Goal: Information Seeking & Learning: Learn about a topic

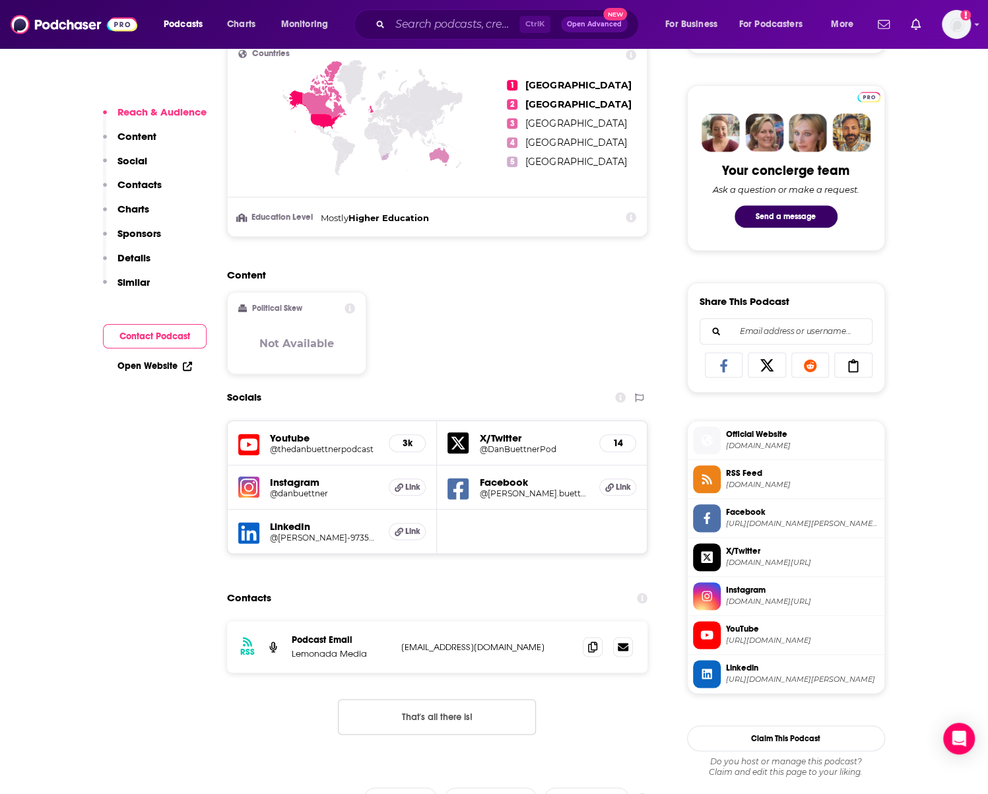
click at [476, 313] on div "Content Political Skew Not Available" at bounding box center [437, 327] width 421 height 117
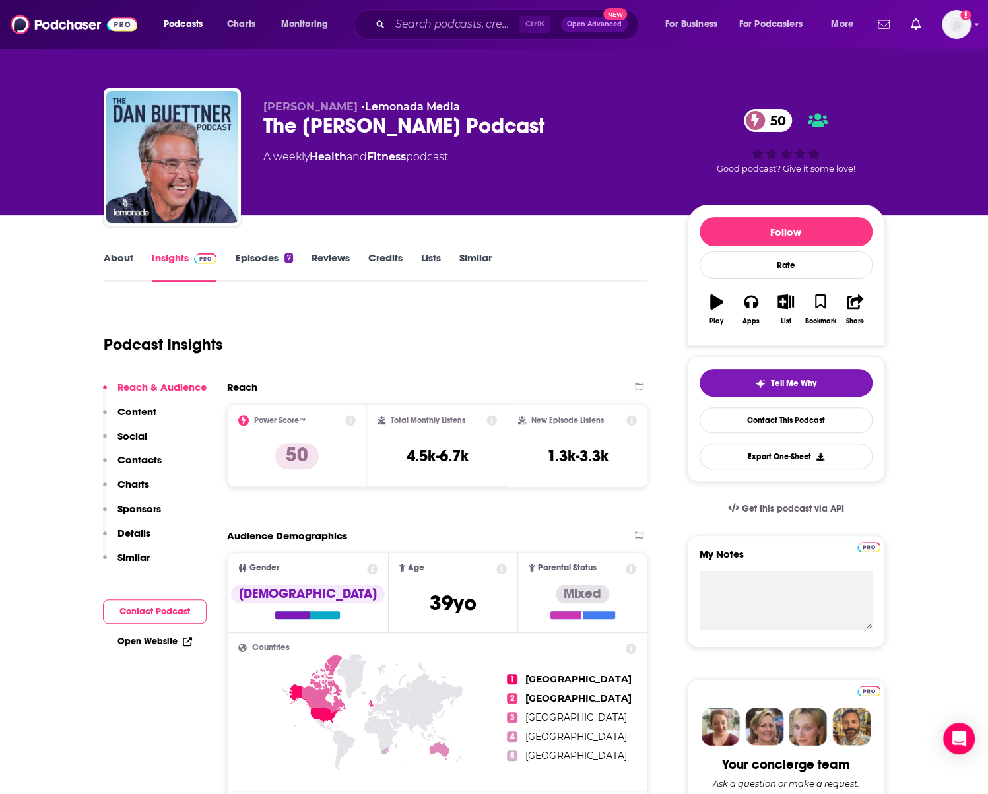
click at [265, 262] on link "Episodes 7" at bounding box center [263, 266] width 57 height 30
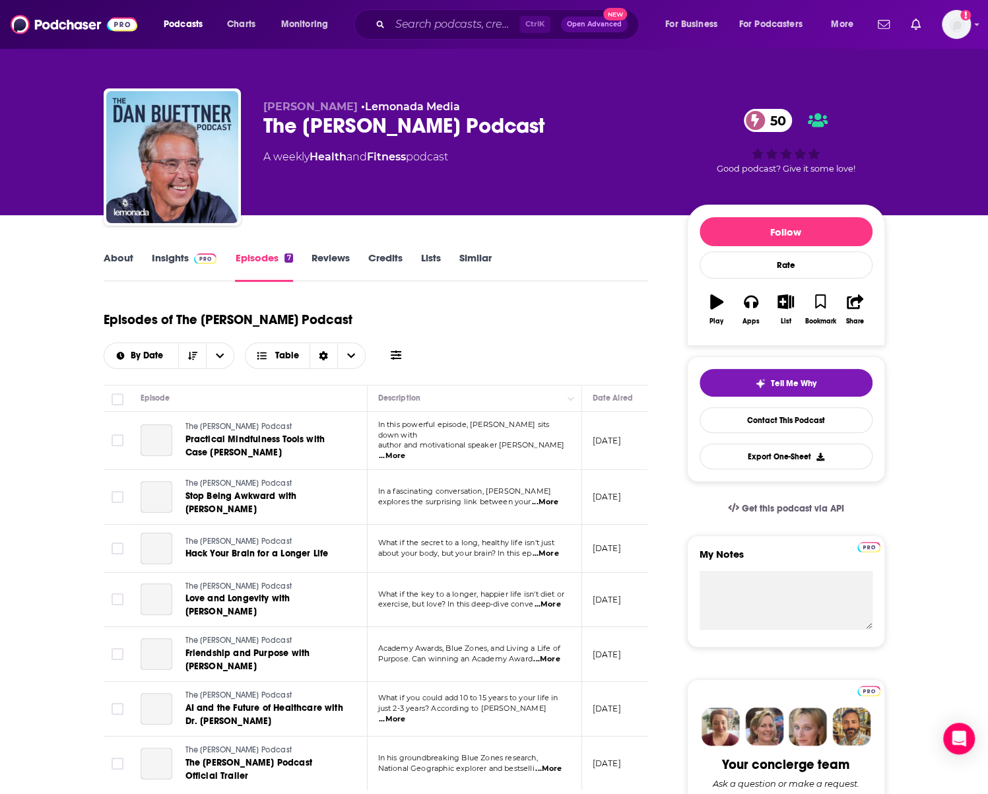
click at [179, 258] on link "Insights" at bounding box center [184, 266] width 65 height 30
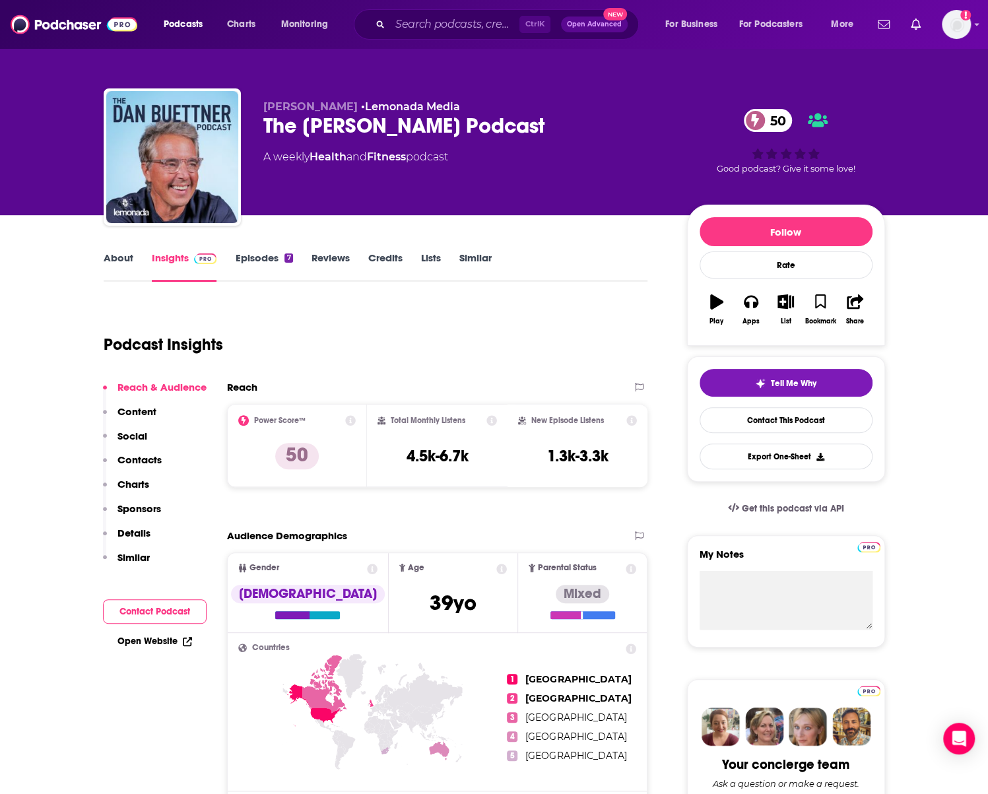
click at [292, 265] on link "Episodes 7" at bounding box center [263, 266] width 57 height 30
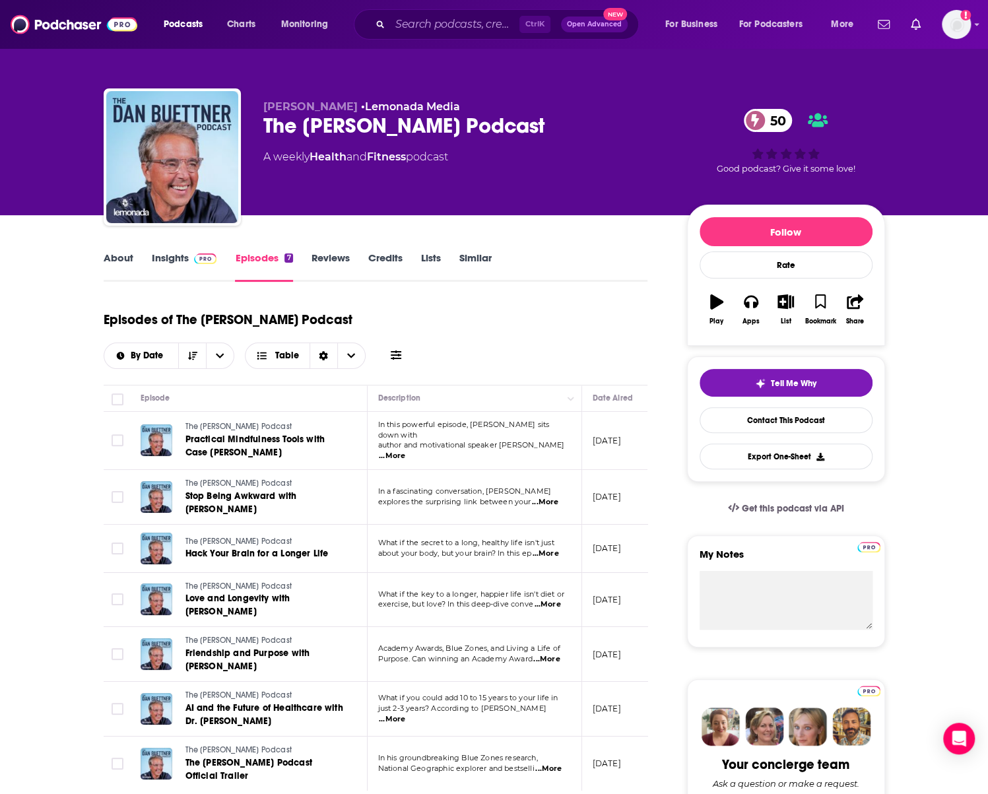
click at [160, 263] on link "Insights" at bounding box center [184, 266] width 65 height 30
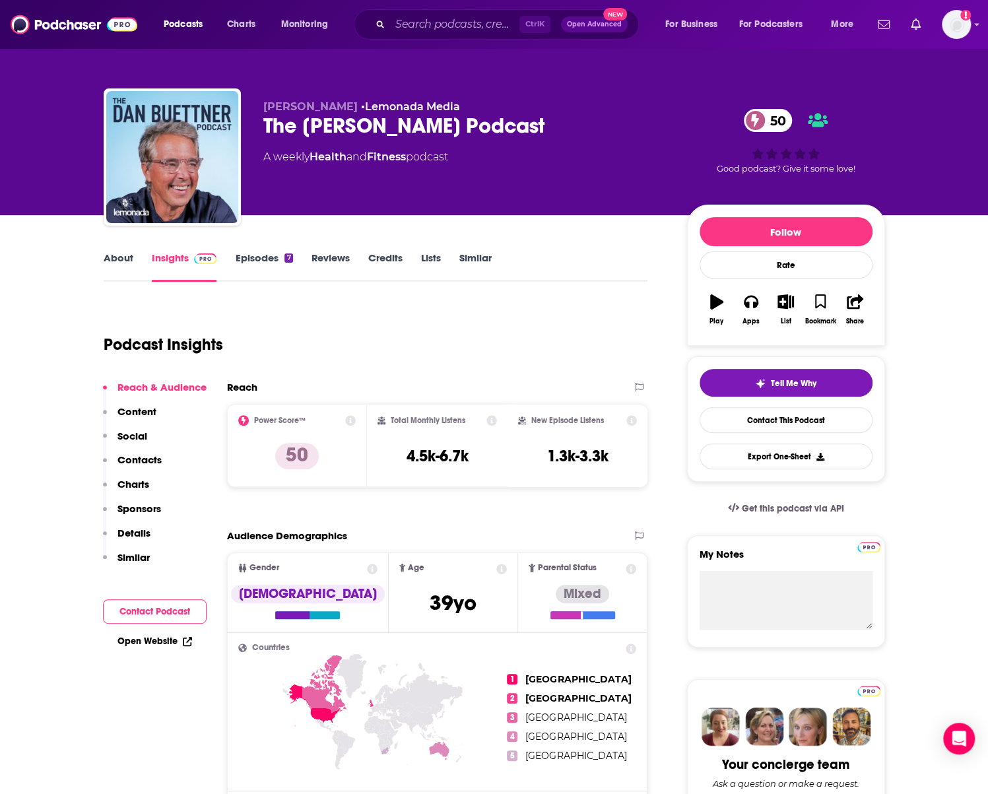
click at [329, 263] on link "Reviews" at bounding box center [330, 266] width 38 height 30
click at [272, 258] on link "Episodes 7" at bounding box center [263, 266] width 57 height 30
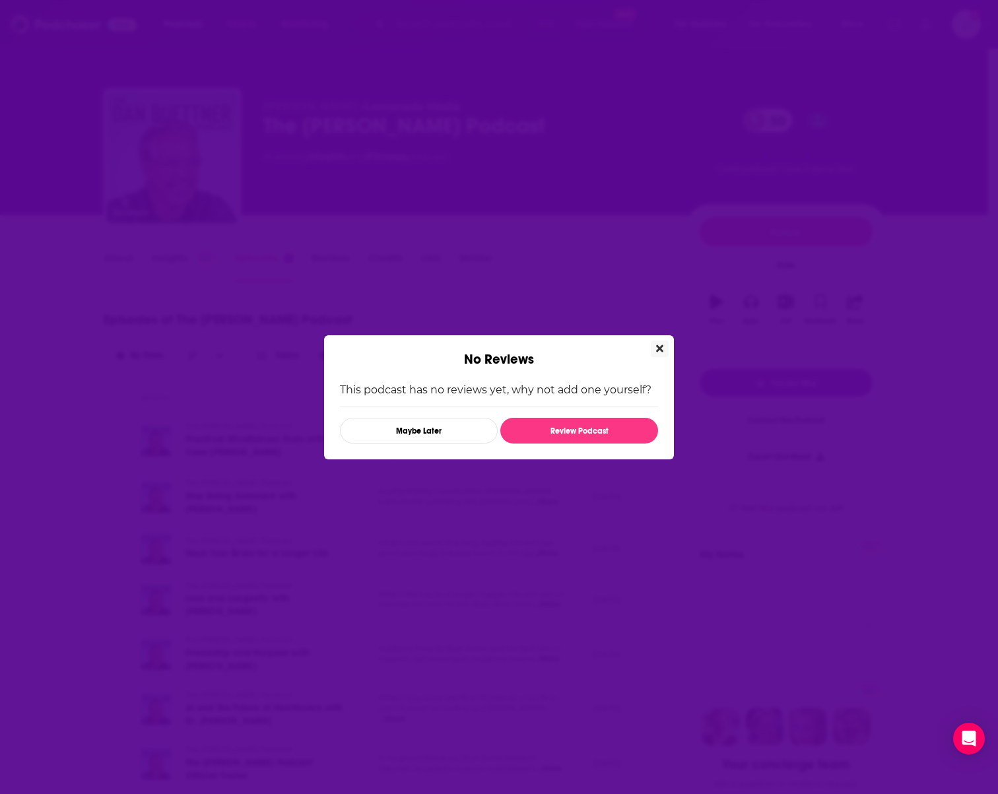
click at [664, 346] on button "Close" at bounding box center [660, 349] width 18 height 16
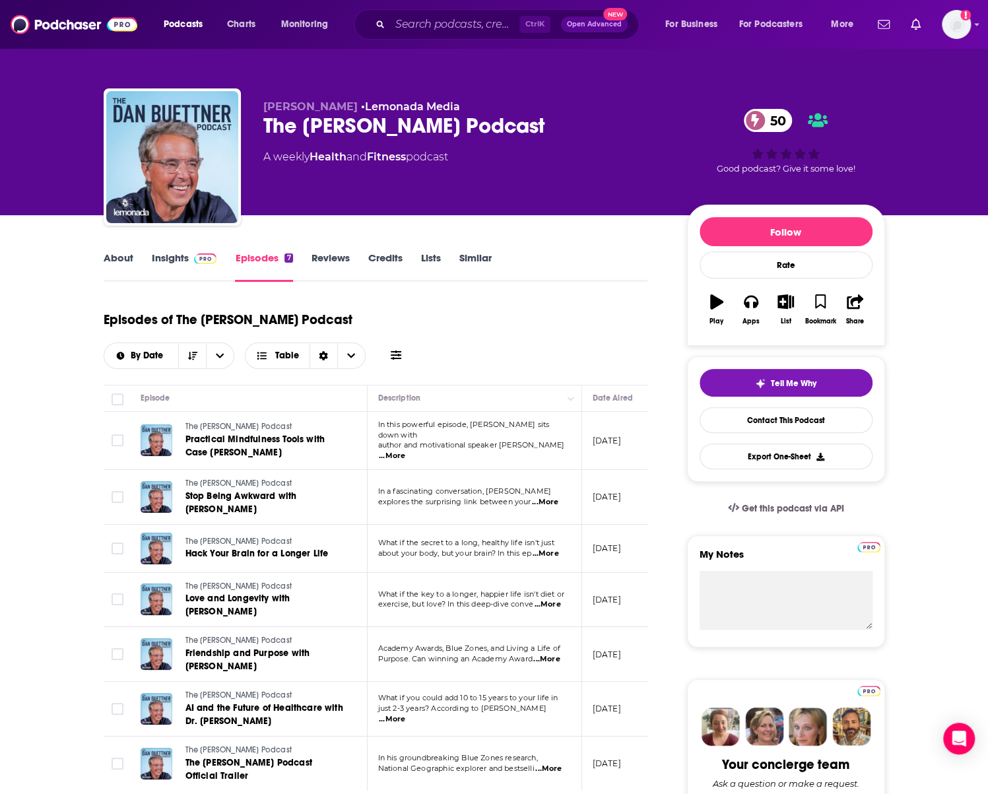
click at [253, 254] on link "Episodes 7" at bounding box center [263, 266] width 57 height 30
click at [119, 274] on link "About" at bounding box center [119, 266] width 30 height 30
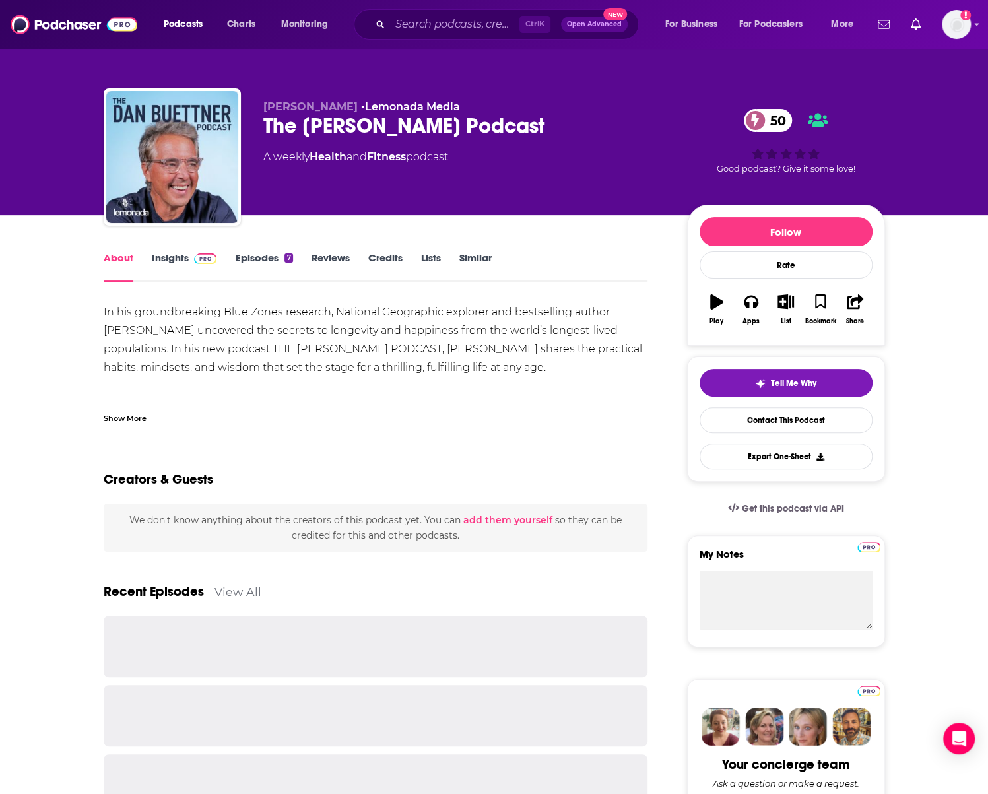
click at [275, 258] on link "Episodes 7" at bounding box center [263, 266] width 57 height 30
